Goal: Transaction & Acquisition: Purchase product/service

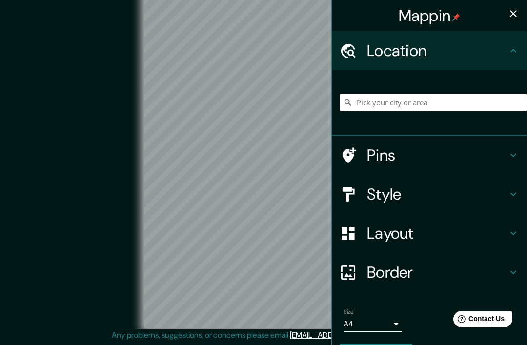
click at [491, 82] on div at bounding box center [433, 102] width 187 height 49
click at [473, 105] on input "Pick your city or area" at bounding box center [433, 103] width 187 height 18
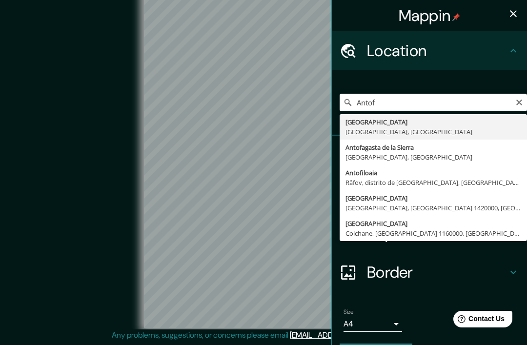
type input "[GEOGRAPHIC_DATA], [GEOGRAPHIC_DATA], [GEOGRAPHIC_DATA]"
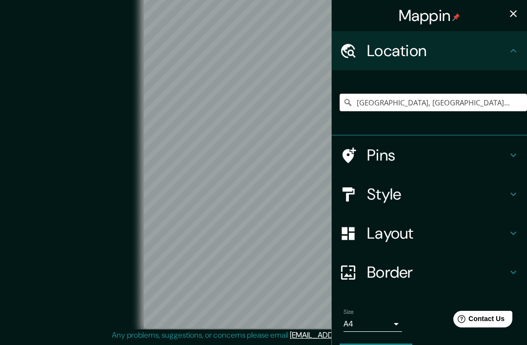
click at [50, 95] on div "© Mapbox © OpenStreetMap Improve this map" at bounding box center [263, 158] width 475 height 310
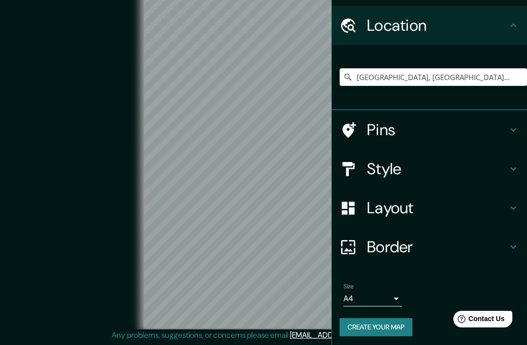
click at [442, 244] on h4 "Border" at bounding box center [437, 247] width 141 height 20
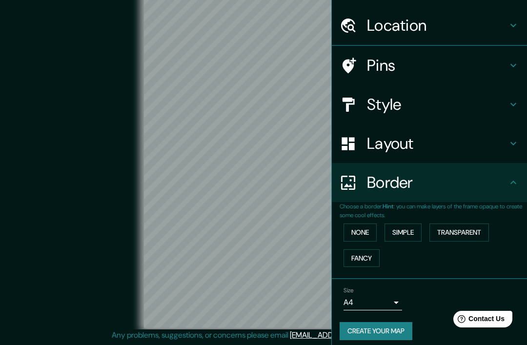
scroll to position [10, 0]
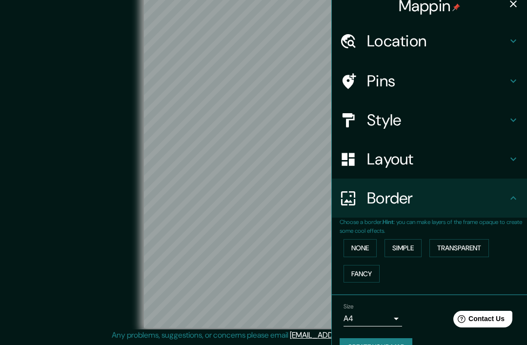
click at [369, 246] on button "None" at bounding box center [360, 248] width 33 height 18
click at [373, 248] on button "None" at bounding box center [360, 248] width 33 height 18
click at [366, 244] on button "None" at bounding box center [360, 248] width 33 height 18
click at [425, 163] on h4 "Layout" at bounding box center [437, 159] width 141 height 20
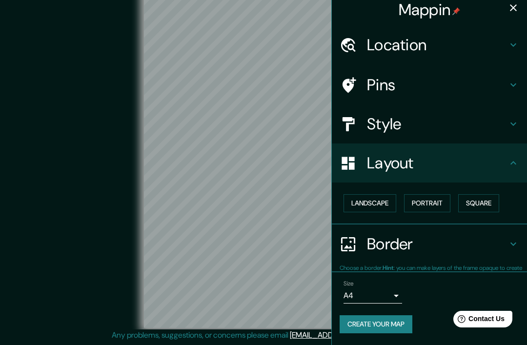
scroll to position [3, 0]
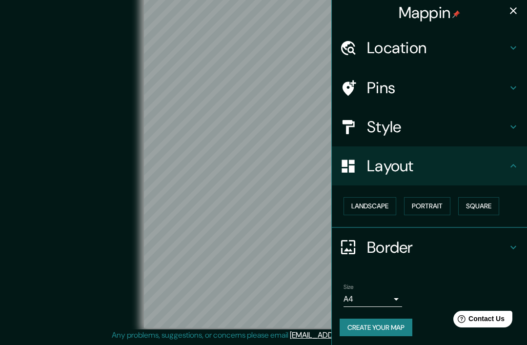
click at [386, 203] on button "Landscape" at bounding box center [370, 206] width 53 height 18
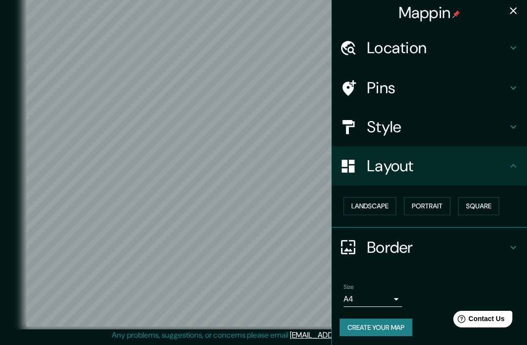
click at [435, 158] on h4 "Layout" at bounding box center [437, 166] width 141 height 20
click at [454, 128] on h4 "Style" at bounding box center [437, 127] width 141 height 20
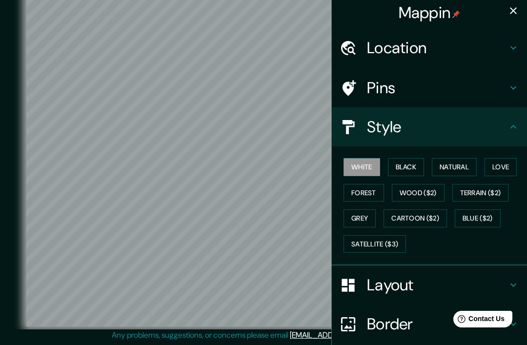
click at [416, 166] on button "Black" at bounding box center [406, 167] width 37 height 18
click at [469, 163] on button "Natural" at bounding box center [454, 167] width 45 height 18
click at [506, 163] on button "Love" at bounding box center [501, 167] width 32 height 18
click at [364, 189] on button "Forest" at bounding box center [364, 193] width 41 height 18
click at [424, 190] on button "Wood ($2)" at bounding box center [418, 193] width 53 height 18
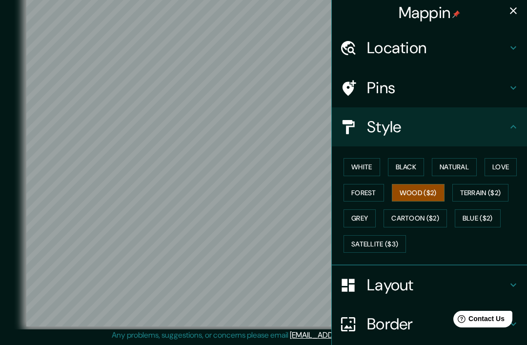
click at [486, 187] on button "Terrain ($2)" at bounding box center [481, 193] width 57 height 18
click at [358, 209] on button "Grey" at bounding box center [360, 218] width 32 height 18
click at [406, 213] on button "Cartoon ($2)" at bounding box center [415, 218] width 63 height 18
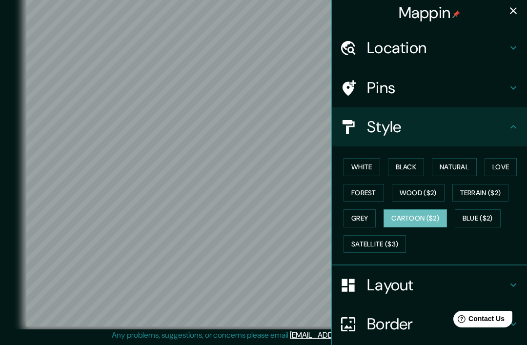
click at [491, 209] on button "Blue ($2)" at bounding box center [478, 218] width 46 height 18
click at [394, 235] on button "Satellite ($3)" at bounding box center [375, 244] width 62 height 18
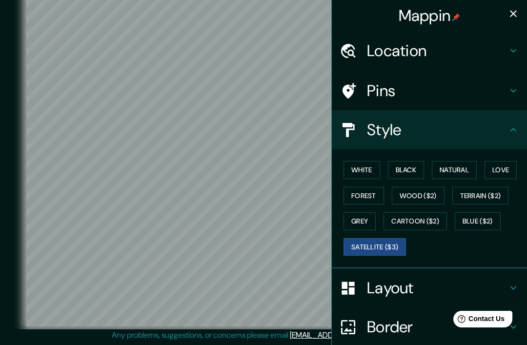
scroll to position [0, 0]
